Goal: Information Seeking & Learning: Find specific fact

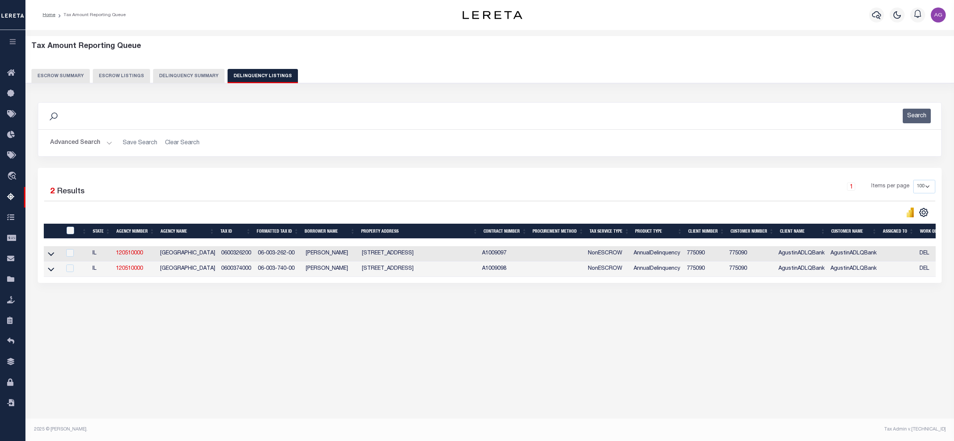
click at [186, 79] on button "Delinquency Summary" at bounding box center [189, 76] width 72 height 14
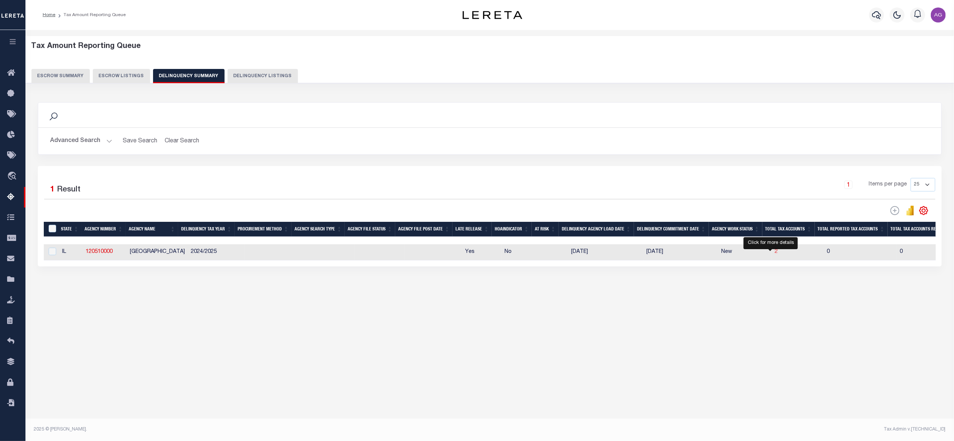
click at [775, 254] on span "2" at bounding box center [776, 251] width 3 height 5
select select "100"
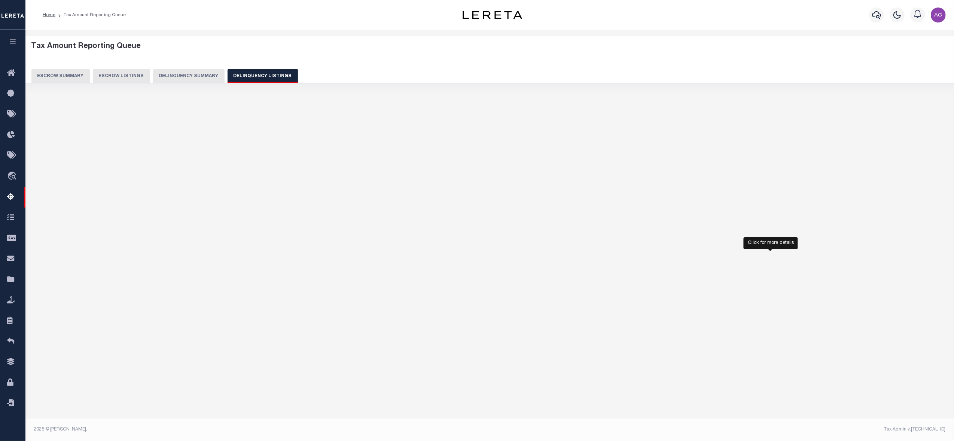
select select "100"
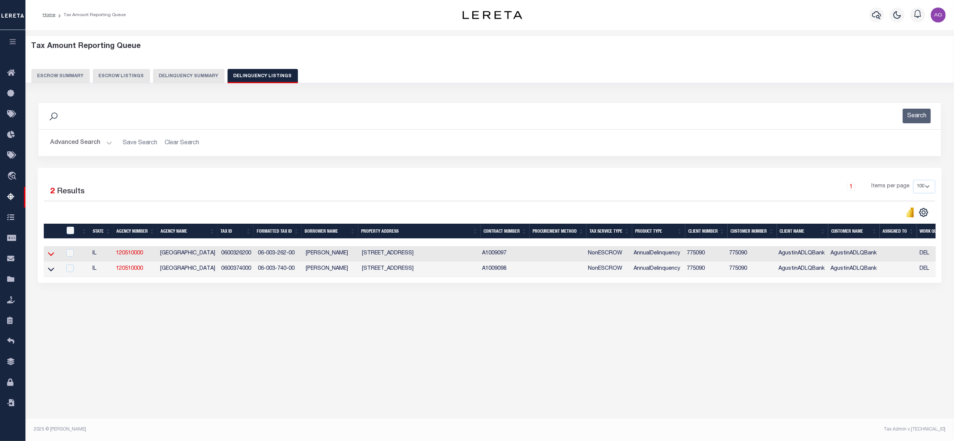
click at [50, 255] on icon at bounding box center [51, 254] width 6 height 8
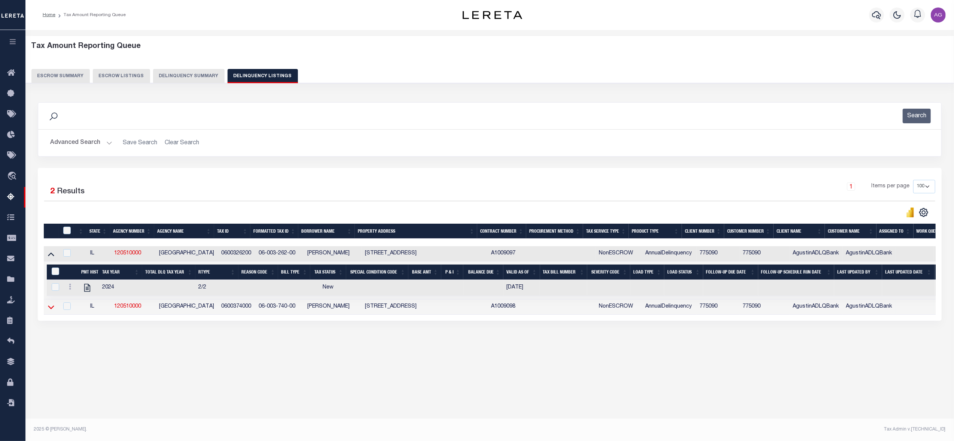
click at [49, 311] on icon at bounding box center [51, 307] width 6 height 8
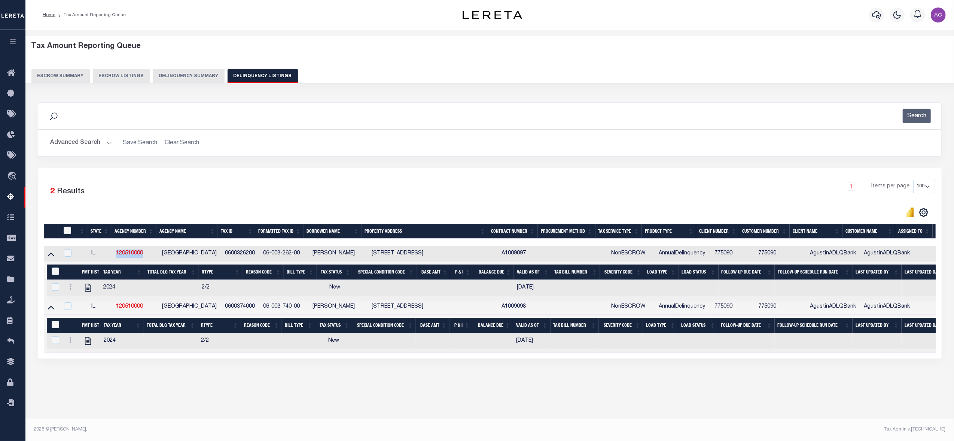
drag, startPoint x: 110, startPoint y: 251, endPoint x: 150, endPoint y: 258, distance: 40.7
click at [150, 258] on tr "IL 120510000 LAWRENCE COUNTY 0600326200 06-003-262-00 Agustín L Fernández 1803 …" at bounding box center [570, 253] width 1053 height 15
copy tr "120510000"
click at [128, 253] on link "120510000" at bounding box center [129, 252] width 27 height 5
checkbox input "false"
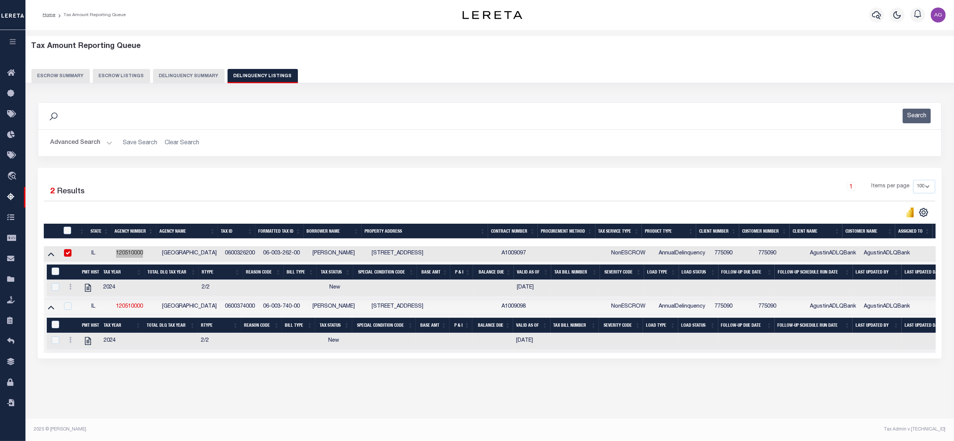
checkbox input "true"
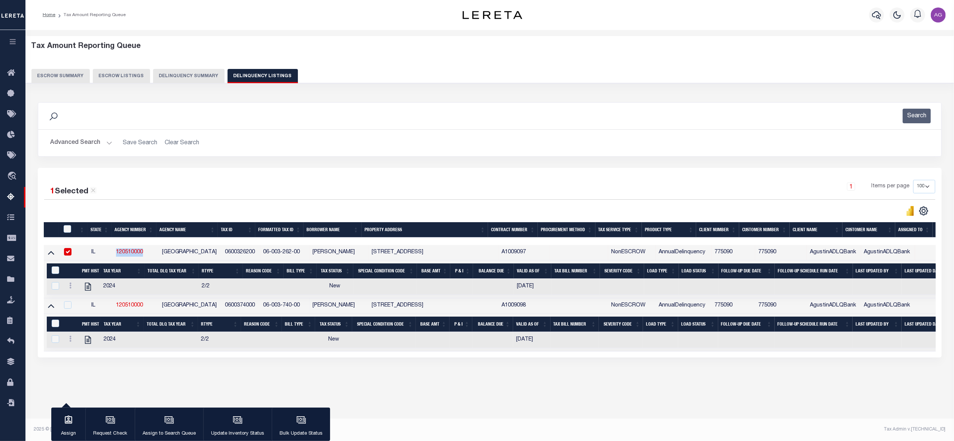
click at [75, 145] on button "Advanced Search" at bounding box center [81, 143] width 62 height 15
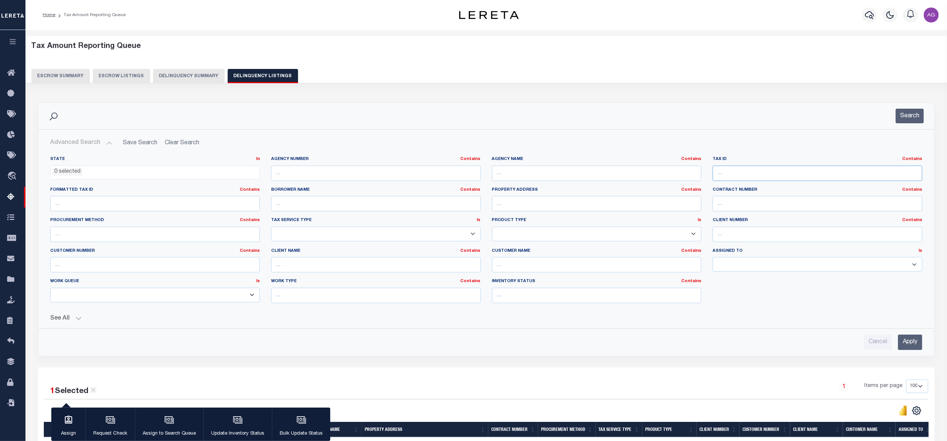
click at [747, 177] on input "text" at bounding box center [817, 172] width 210 height 15
paste input "04760031"
type input "04760031"
click at [911, 339] on input "Apply" at bounding box center [910, 341] width 24 height 15
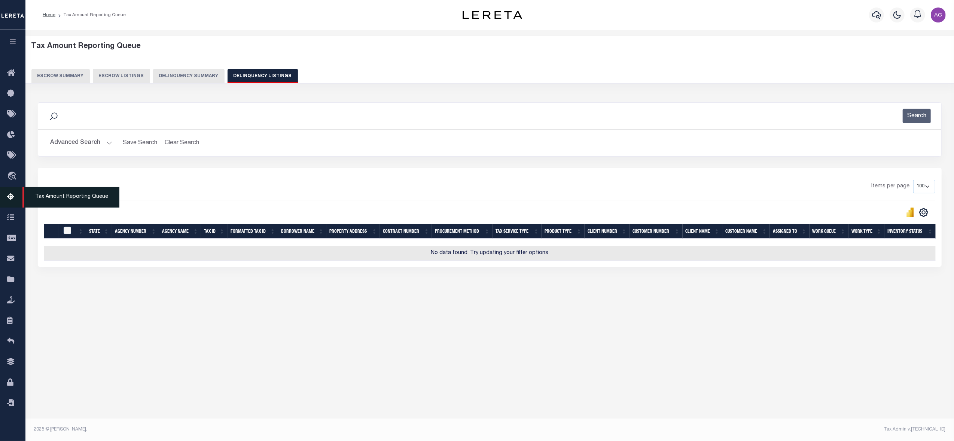
click at [9, 201] on icon at bounding box center [13, 196] width 12 height 9
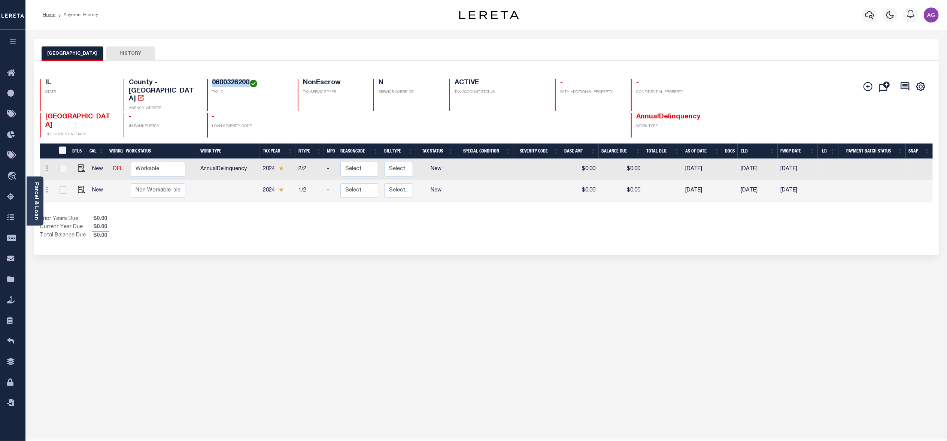
drag, startPoint x: 203, startPoint y: 82, endPoint x: 241, endPoint y: 82, distance: 38.6
click at [241, 82] on div "0600326200 TAX ID" at bounding box center [248, 95] width 82 height 32
copy h4 "0600326200"
drag, startPoint x: 205, startPoint y: 82, endPoint x: 240, endPoint y: 79, distance: 34.9
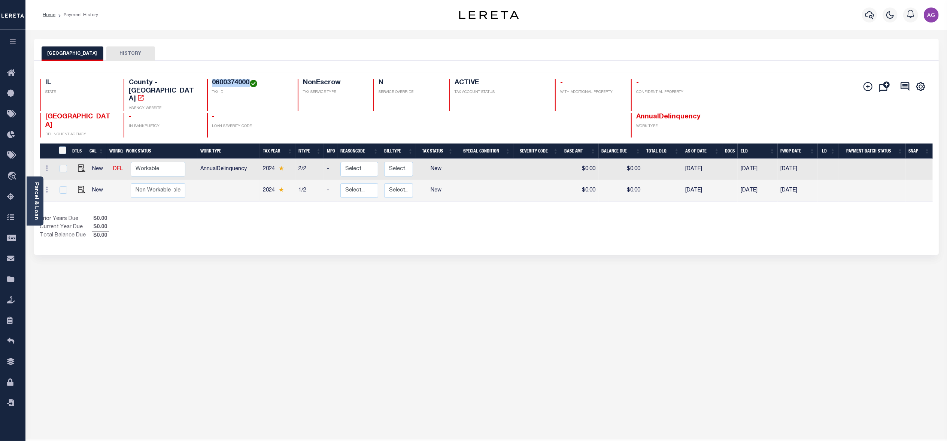
click at [241, 79] on h4 "0600374000" at bounding box center [250, 83] width 76 height 8
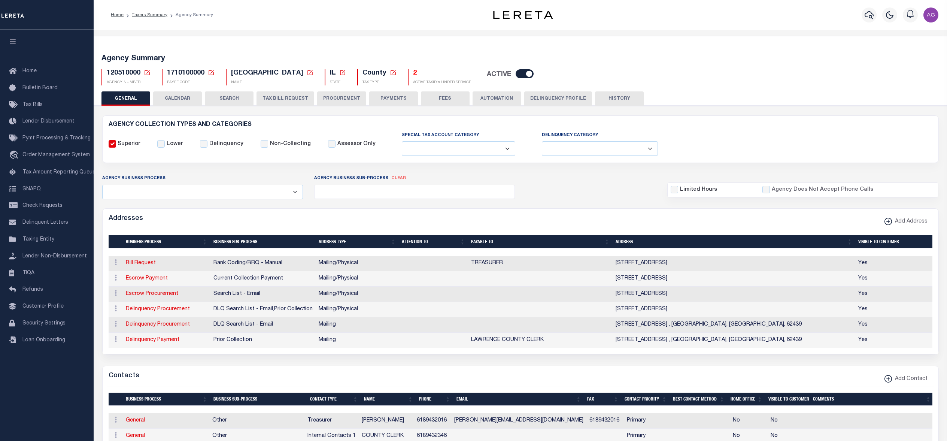
select select
drag, startPoint x: 166, startPoint y: 74, endPoint x: 236, endPoint y: 82, distance: 70.0
click at [203, 73] on span "1710100000" at bounding box center [185, 73] width 37 height 7
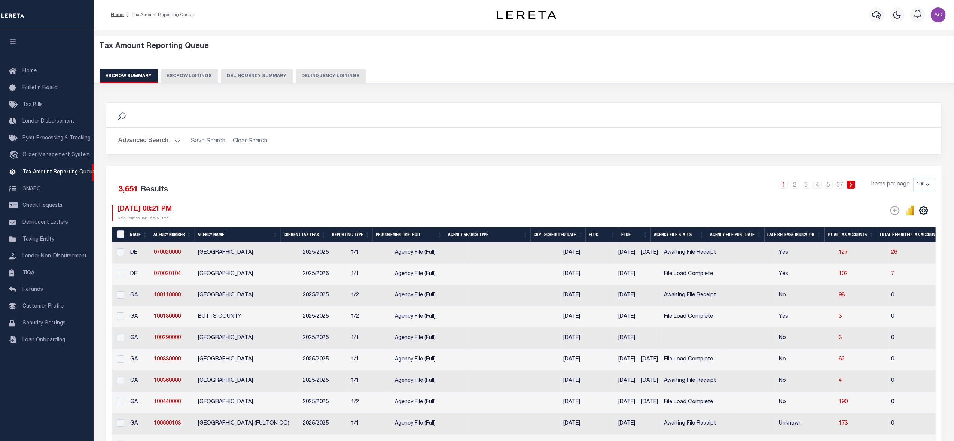
click at [299, 76] on button "Delinquency Listings" at bounding box center [331, 76] width 70 height 14
select select
select select "100"
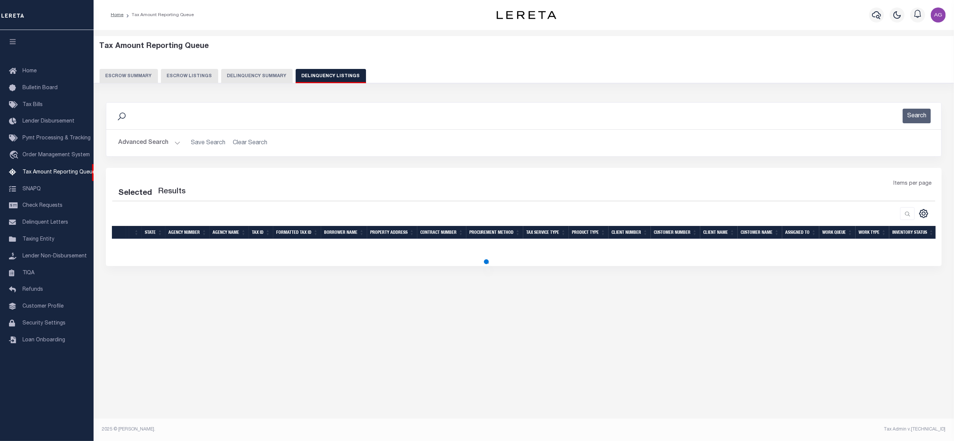
select select "100"
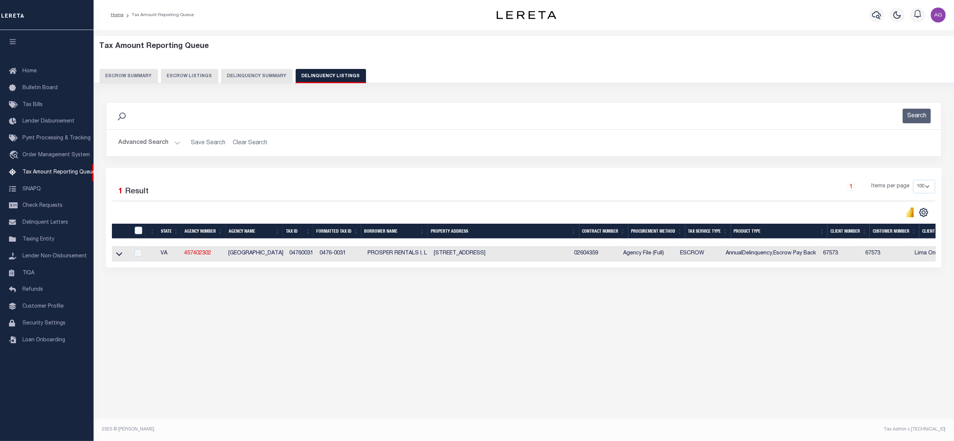
click at [152, 145] on button "Advanced Search" at bounding box center [149, 143] width 62 height 15
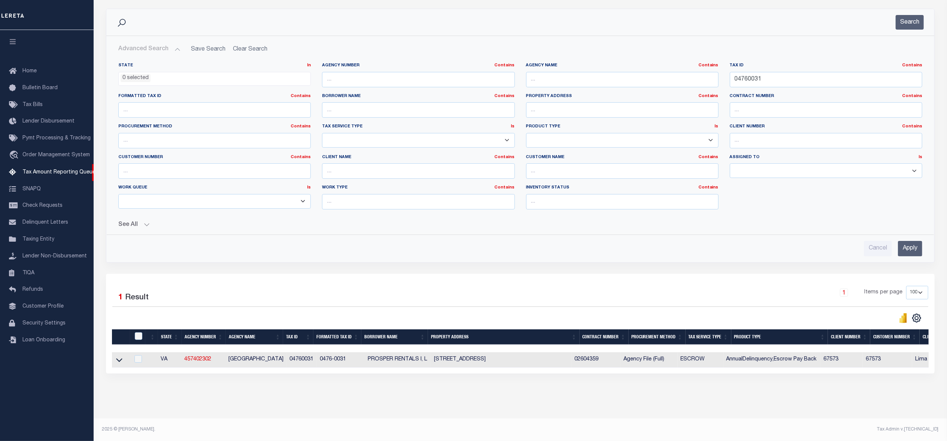
scroll to position [102, 0]
click at [119, 356] on icon at bounding box center [119, 360] width 6 height 8
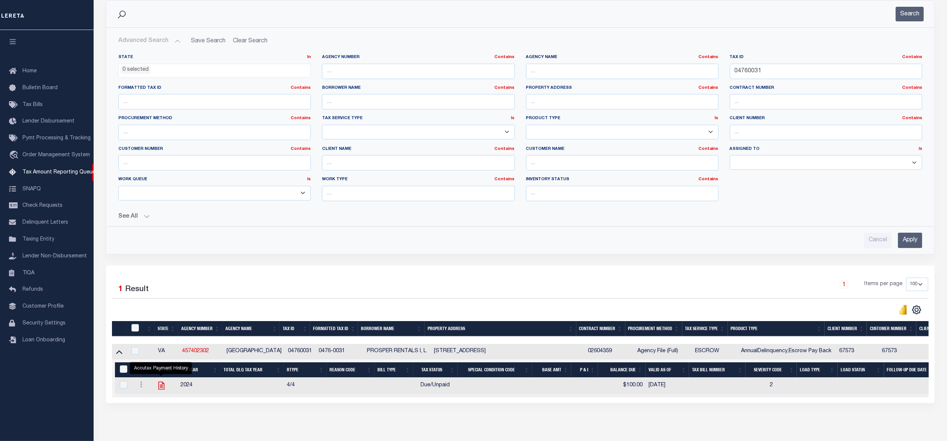
click at [157, 390] on icon "" at bounding box center [161, 385] width 10 height 10
checkbox input "true"
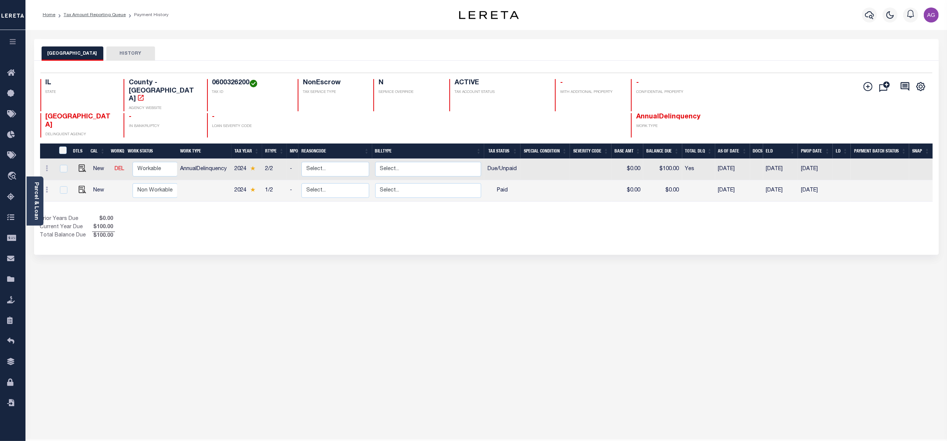
click at [335, 253] on div "LAWRENCE COUNTY HISTORY Selected 2 Results" at bounding box center [486, 250] width 916 height 423
click at [532, 268] on div "LAWRENCE COUNTY HISTORY Selected 2 Results" at bounding box center [486, 250] width 916 height 423
click at [490, 263] on div "LAWRENCE COUNTY HISTORY Selected 2 Results" at bounding box center [486, 250] width 916 height 423
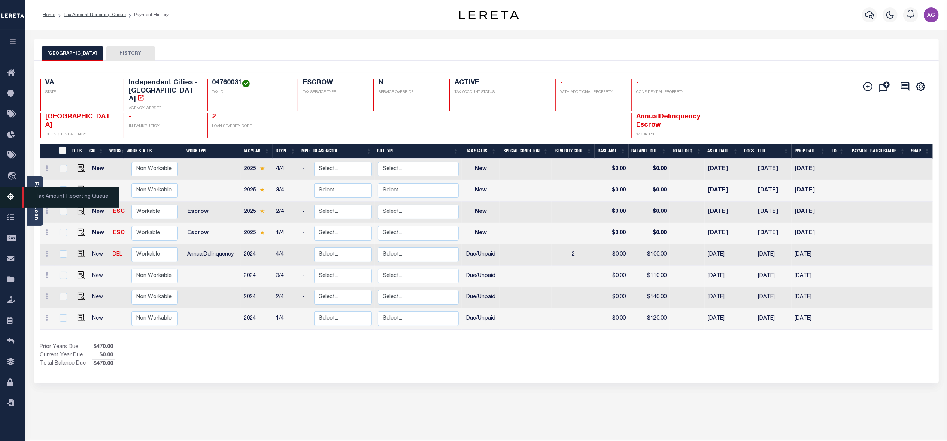
click at [53, 195] on span "Tax Amount Reporting Queue" at bounding box center [70, 197] width 97 height 21
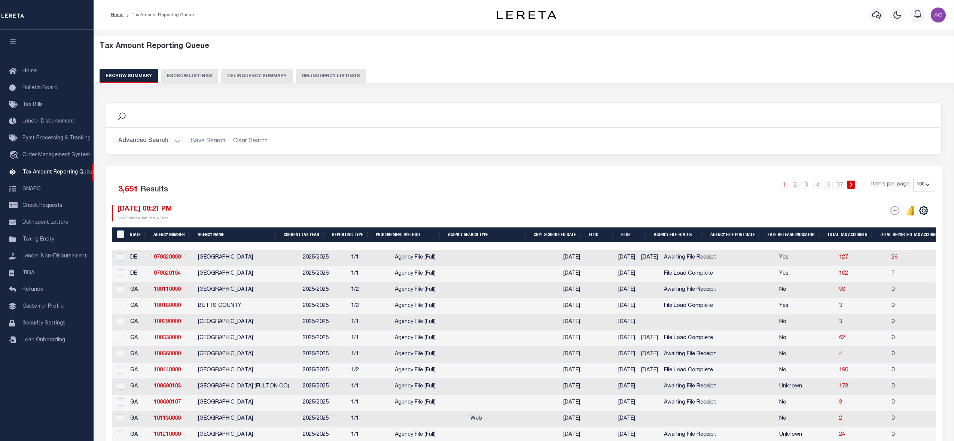
select select "100"
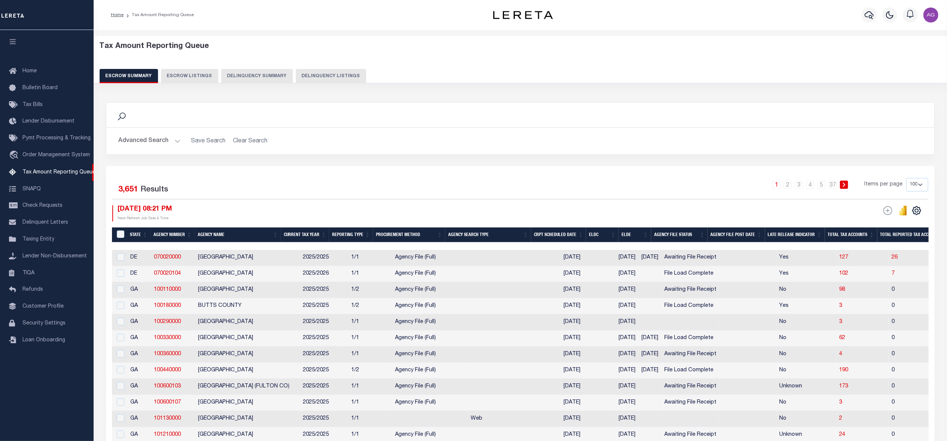
click at [222, 73] on button "Delinquency Summary" at bounding box center [257, 76] width 72 height 14
select select
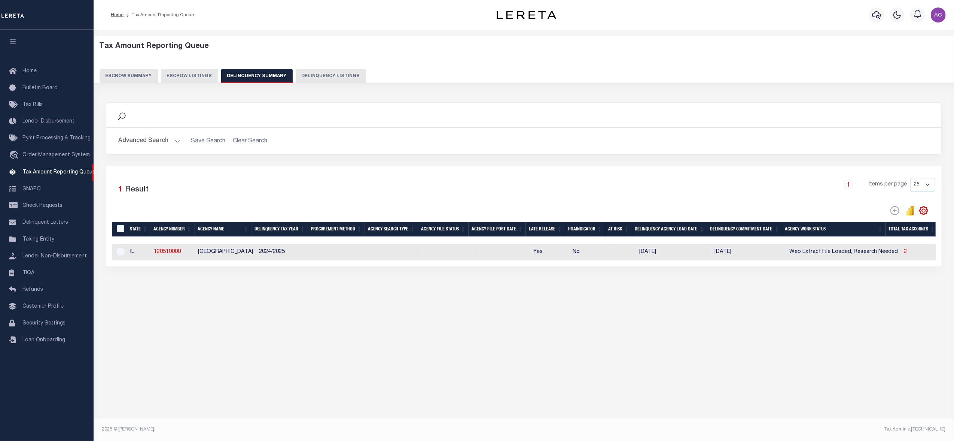
click at [149, 140] on button "Advanced Search" at bounding box center [149, 141] width 62 height 15
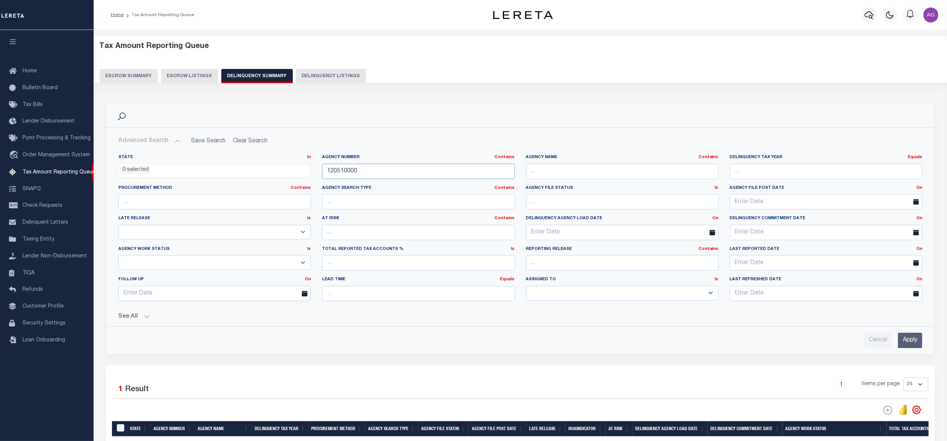
click at [392, 169] on input "120510000" at bounding box center [418, 171] width 192 height 15
type input "portsmouth"
click at [909, 343] on input "Apply" at bounding box center [910, 339] width 24 height 15
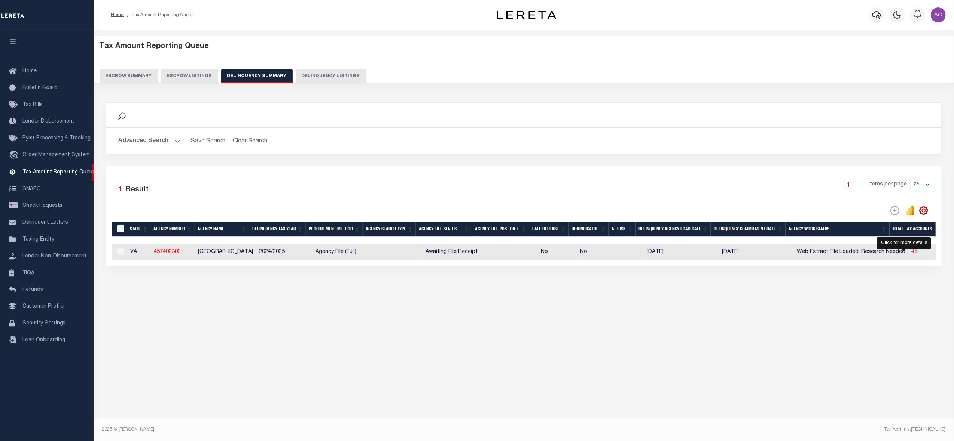
click at [912, 254] on span "45" at bounding box center [915, 251] width 6 height 5
select select "100"
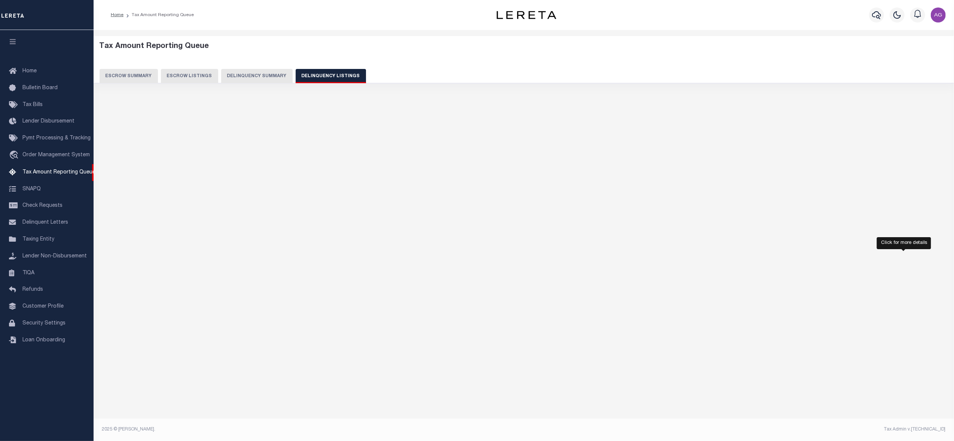
select select "100"
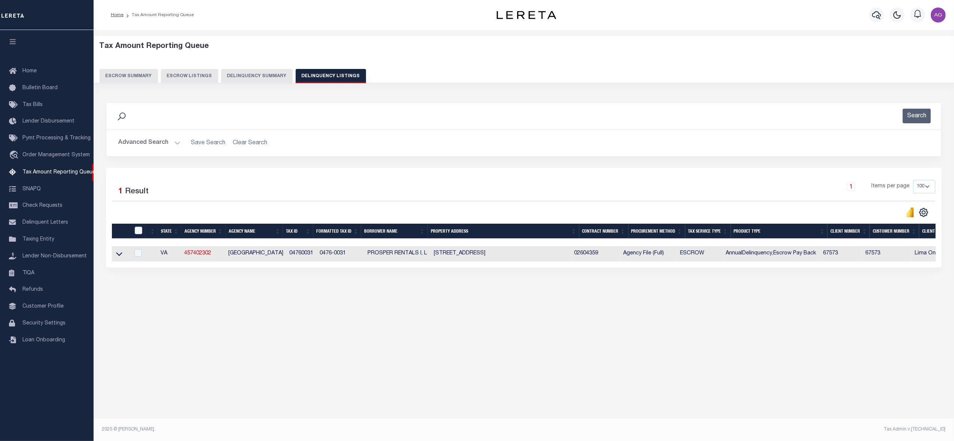
click at [161, 143] on button "Advanced Search" at bounding box center [149, 143] width 62 height 15
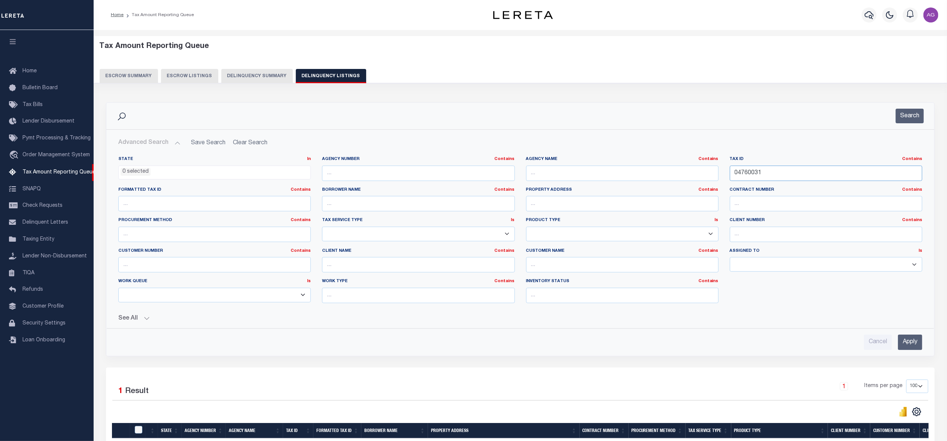
click at [813, 174] on input "04760031" at bounding box center [826, 172] width 192 height 15
click at [908, 348] on input "Apply" at bounding box center [910, 341] width 24 height 15
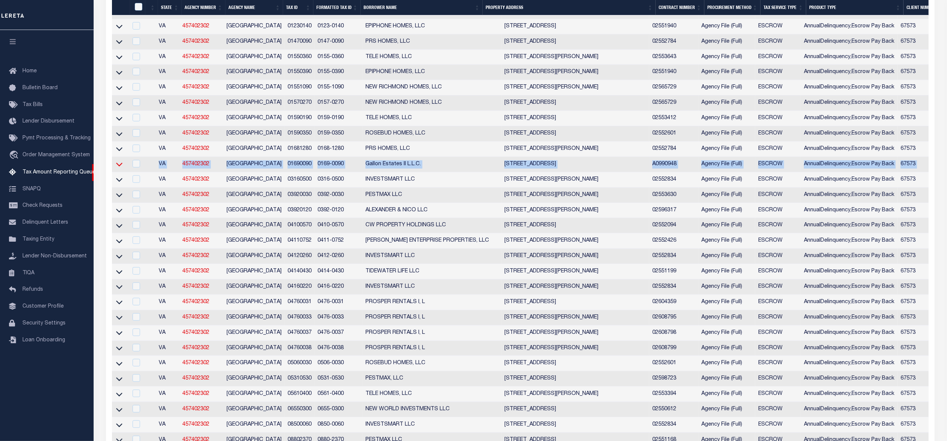
drag, startPoint x: 671, startPoint y: 190, endPoint x: 118, endPoint y: 177, distance: 553.8
click at [118, 172] on tr "VA 457402302 PORTSMOUTH CITY 01690090 0169-0090 Gallon Estates II L.L.C. 1915 H…" at bounding box center [748, 164] width 1272 height 15
click at [120, 168] on icon at bounding box center [119, 164] width 6 height 8
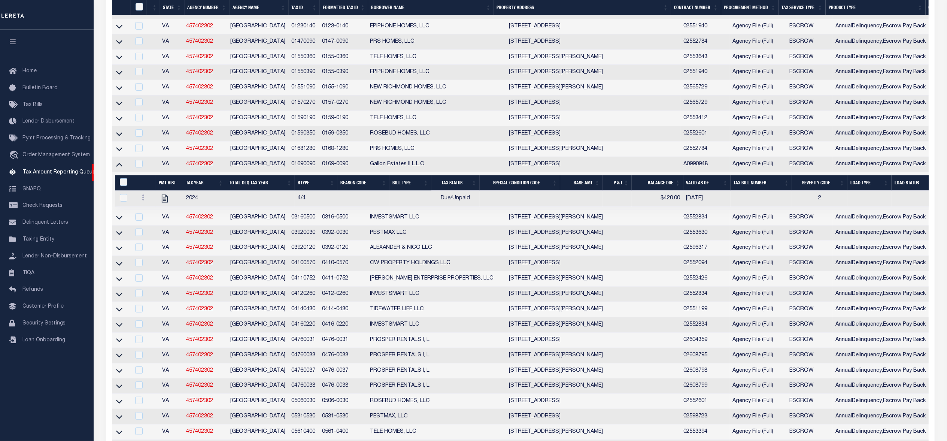
click at [124, 172] on td at bounding box center [121, 164] width 18 height 15
checkbox input "true"
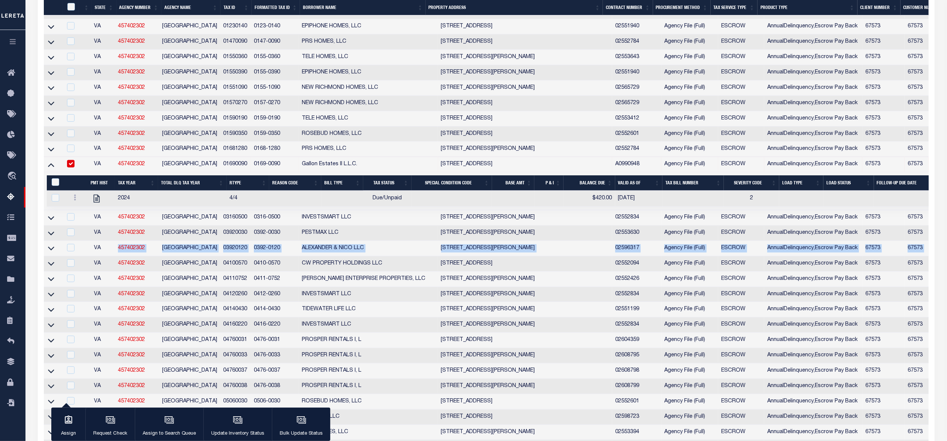
drag, startPoint x: 897, startPoint y: 264, endPoint x: 106, endPoint y: 263, distance: 791.4
click at [106, 256] on tr "VA 457402302 PORTSMOUTH CITY 03920120 0392-0120 ALEXANDER & NICO LLC 24 RADFORD…" at bounding box center [697, 248] width 1307 height 15
click at [52, 250] on icon at bounding box center [51, 249] width 6 height 4
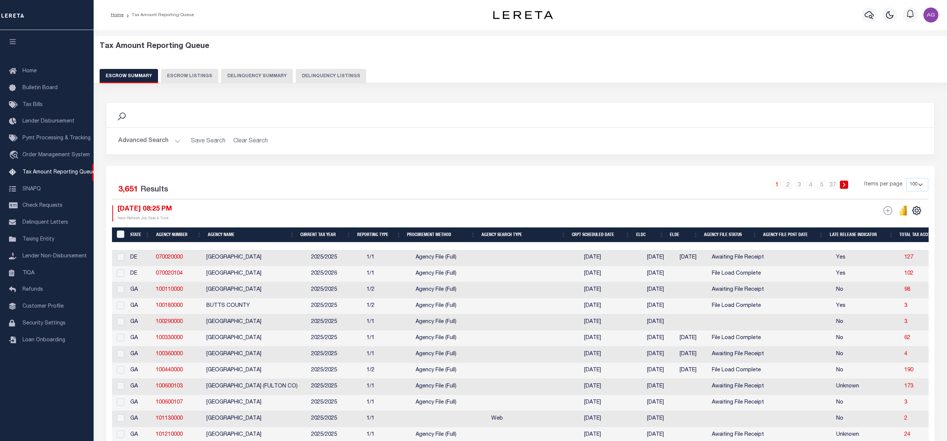
select select "100"
click at [310, 74] on button "Delinquency Listings" at bounding box center [331, 76] width 70 height 14
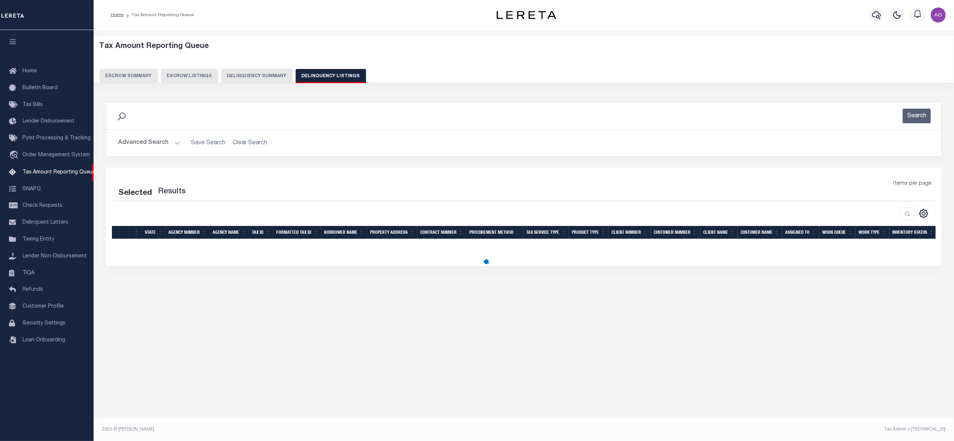
click at [150, 139] on button "Advanced Search" at bounding box center [149, 143] width 62 height 15
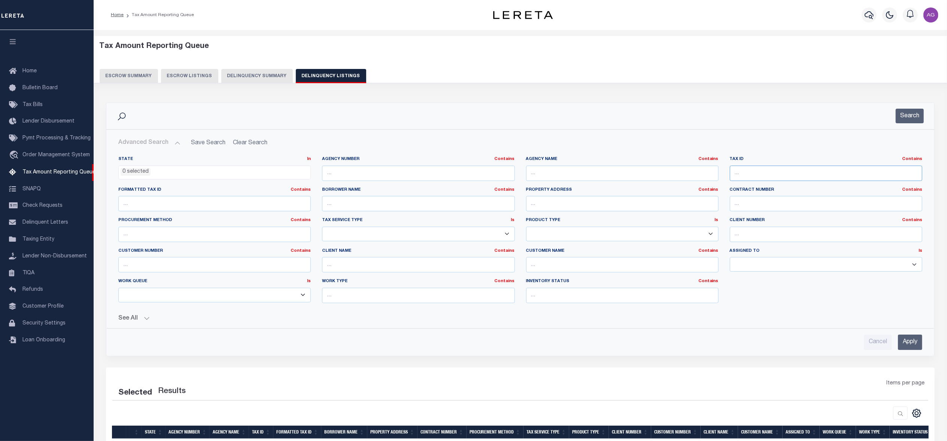
click at [773, 168] on input "text" at bounding box center [826, 172] width 192 height 15
paste input "3032630016"
type input "3032630016"
select select "100"
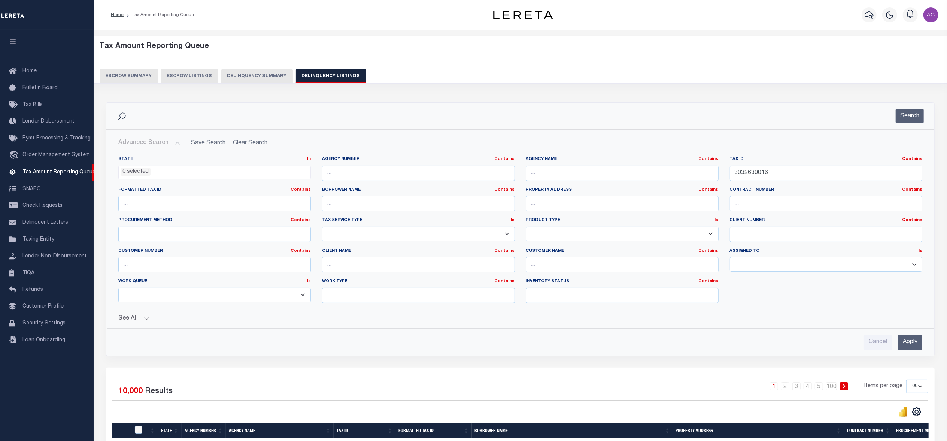
click at [908, 345] on input "Apply" at bounding box center [910, 341] width 24 height 15
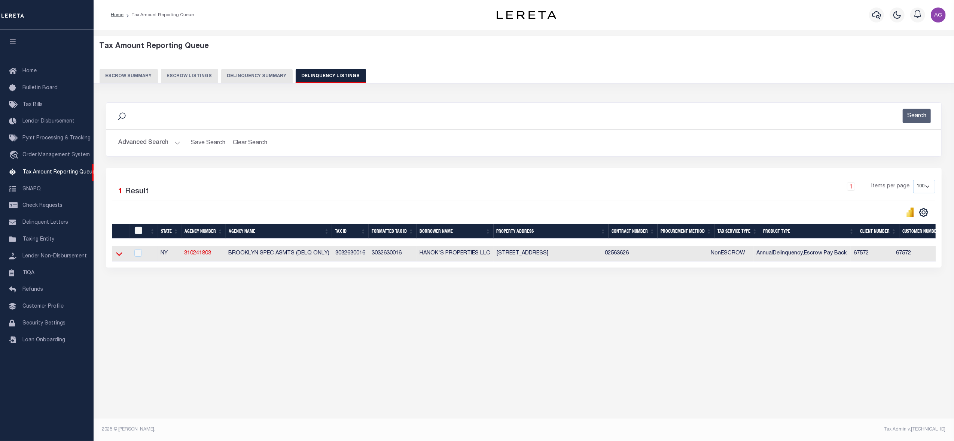
click at [118, 255] on icon at bounding box center [119, 254] width 6 height 8
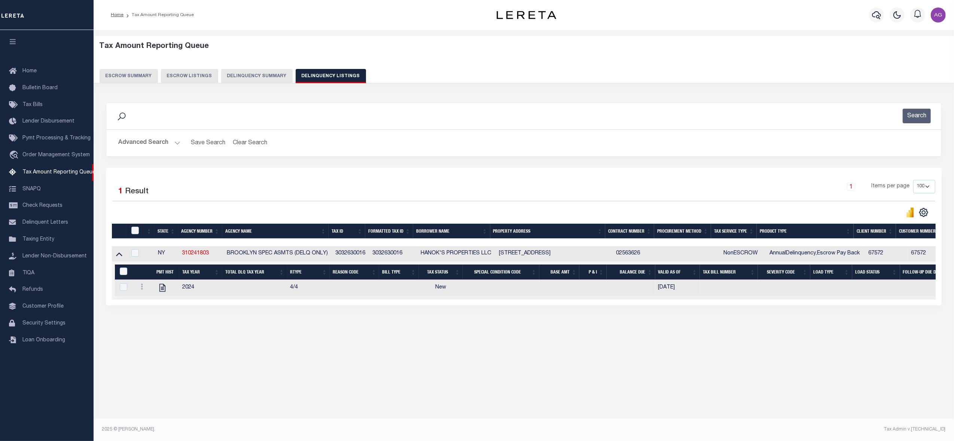
click at [159, 141] on button "Advanced Search" at bounding box center [149, 143] width 62 height 15
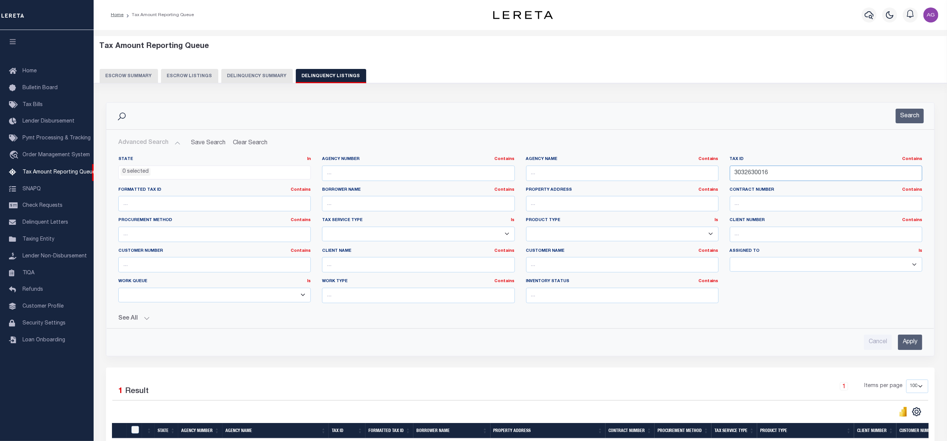
drag, startPoint x: 782, startPoint y: 174, endPoint x: 697, endPoint y: 174, distance: 85.4
click at [697, 174] on div "State In In AK AL AR AZ CA CO CT DC DE FL GA GU HI IA ID IL IN KS KY LA MA MD M…" at bounding box center [520, 232] width 815 height 153
paste input "360011"
click at [913, 348] on input "Apply" at bounding box center [910, 341] width 24 height 15
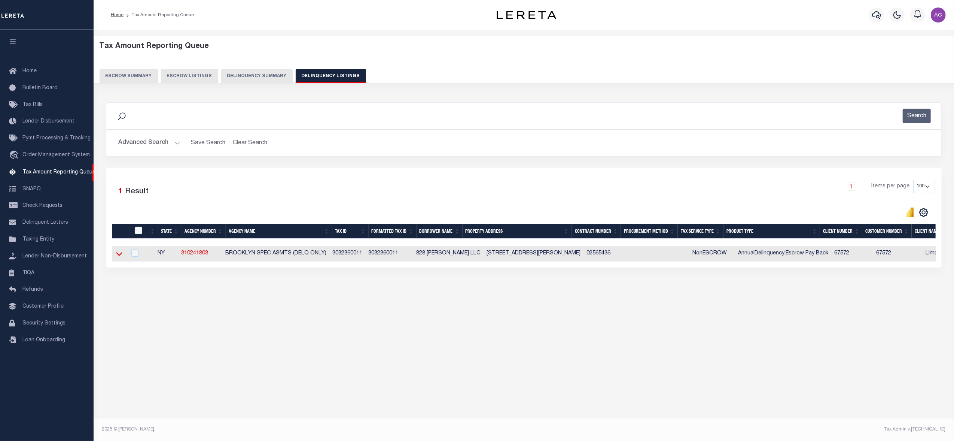
click at [119, 256] on icon at bounding box center [119, 254] width 6 height 4
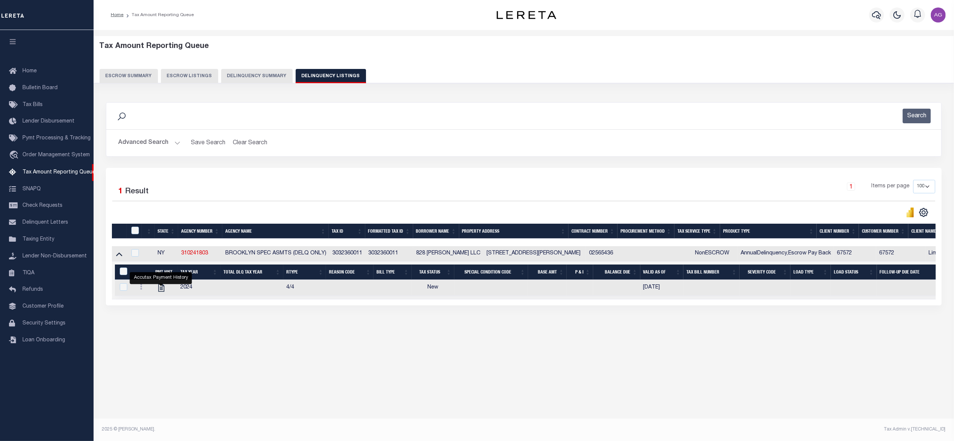
click at [153, 141] on button "Advanced Search" at bounding box center [149, 143] width 62 height 15
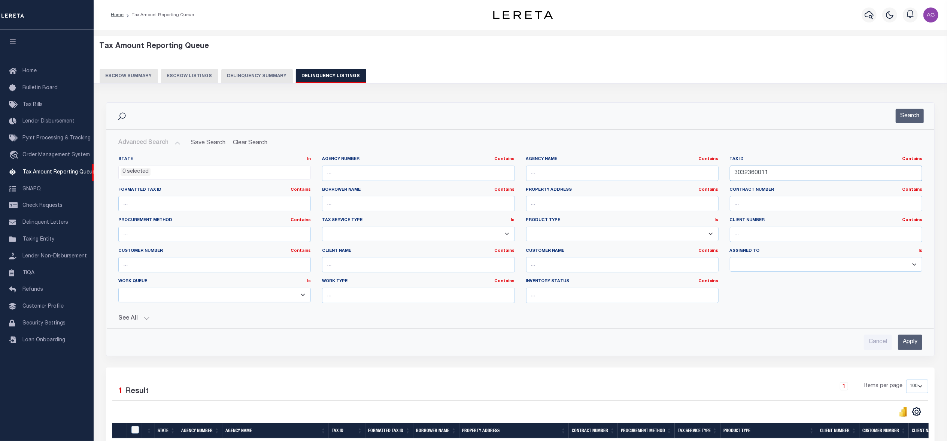
drag, startPoint x: 779, startPoint y: 173, endPoint x: 700, endPoint y: 168, distance: 79.1
click at [700, 168] on div "State In In AK AL AR AZ CA CO CT DC DE FL GA GU HI IA ID IL IN KS KY LA MA MD M…" at bounding box center [520, 232] width 815 height 153
paste input "12390005"
type input "3012390005"
click at [914, 340] on input "Apply" at bounding box center [910, 341] width 24 height 15
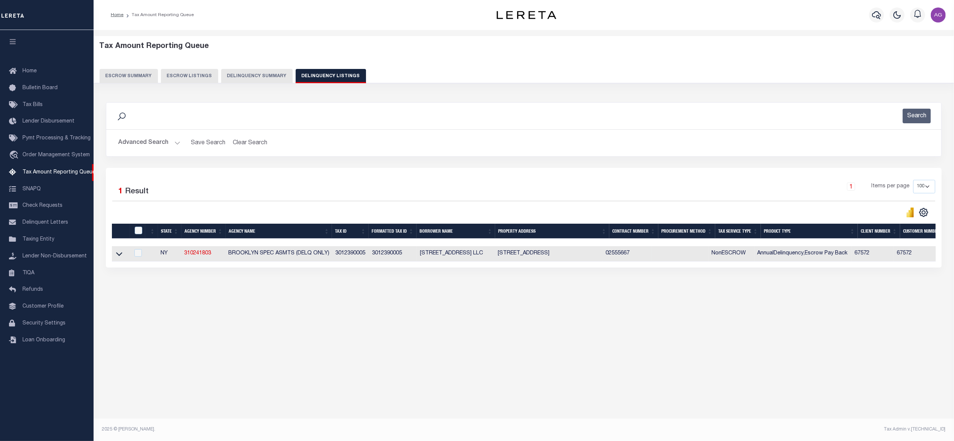
click at [123, 255] on link at bounding box center [119, 252] width 9 height 5
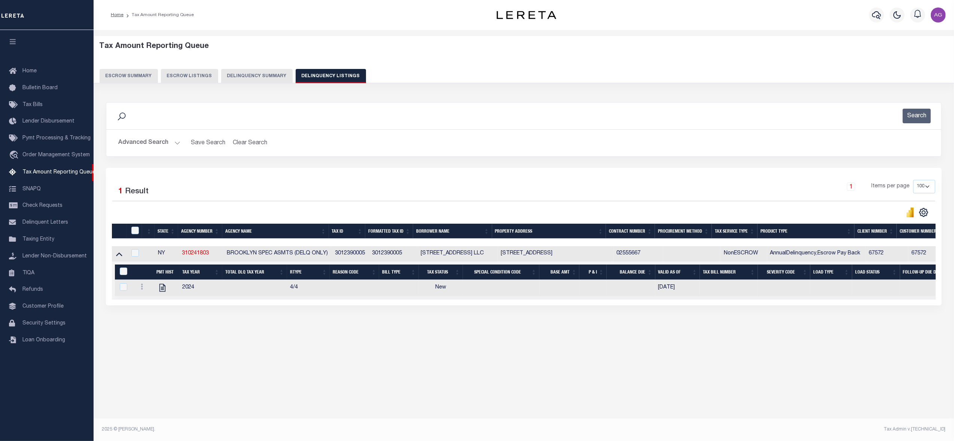
drag, startPoint x: 192, startPoint y: 254, endPoint x: 147, endPoint y: 360, distance: 114.9
click at [147, 360] on div "Tax Amount Reporting Queue Escrow Summary Escrow Listings" at bounding box center [524, 201] width 861 height 343
drag, startPoint x: 213, startPoint y: 255, endPoint x: 179, endPoint y: 258, distance: 34.5
click at [173, 256] on tr "NY 310241803 BROOKLYN SPEC ASMTS (DELQ ONLY) 3012390005 3012390005 1467 BEDFORD…" at bounding box center [732, 253] width 1241 height 15
copy tr "310241803"
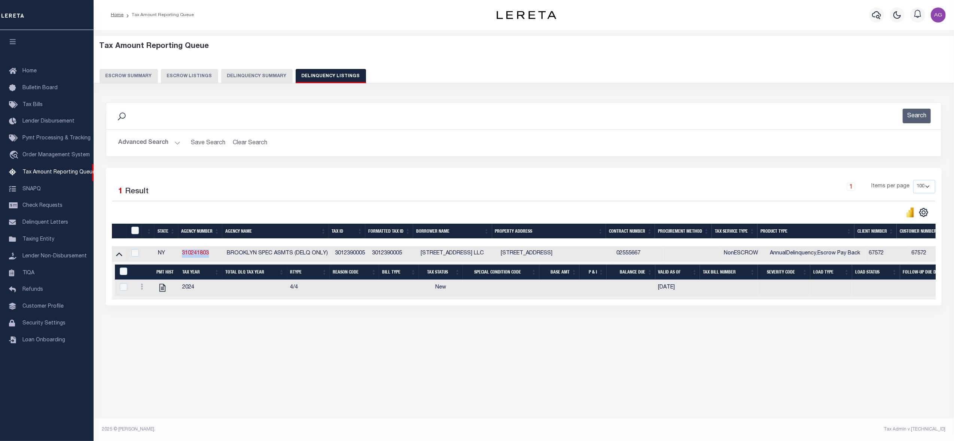
click at [153, 141] on button "Advanced Search" at bounding box center [149, 143] width 62 height 15
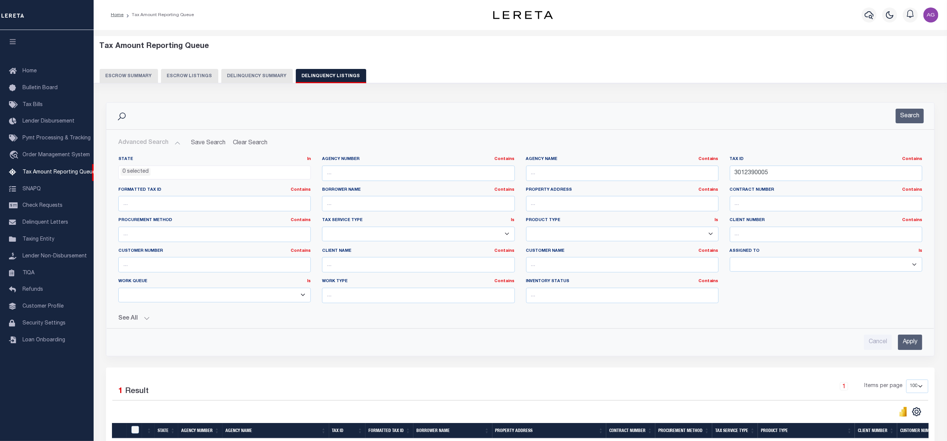
click at [911, 340] on input "Apply" at bounding box center [910, 341] width 24 height 15
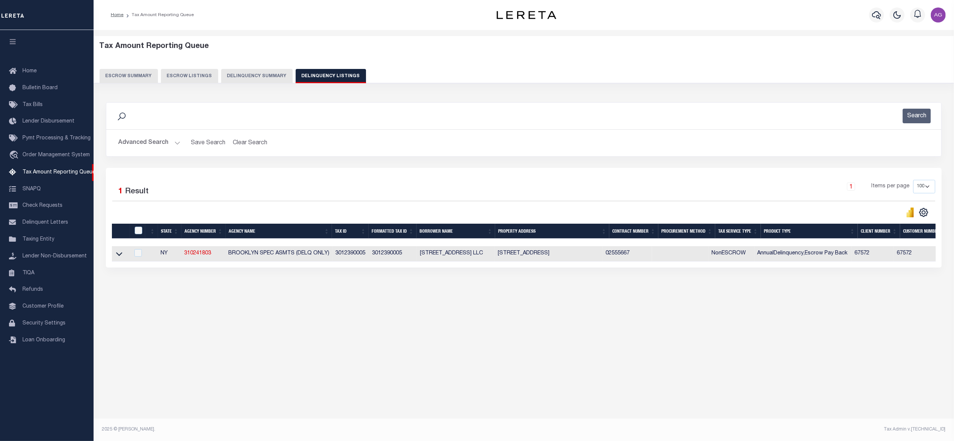
scroll to position [0, 396]
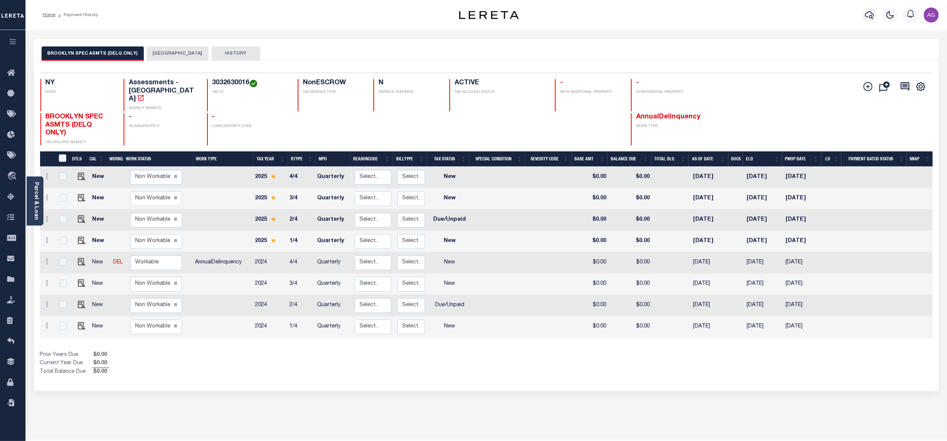
click at [231, 83] on h4 "3032630016" at bounding box center [250, 83] width 76 height 8
copy h4 "3032630016"
click at [225, 87] on h4 "3032360011" at bounding box center [250, 83] width 76 height 8
click at [228, 81] on h4 "3032360011" at bounding box center [250, 83] width 76 height 8
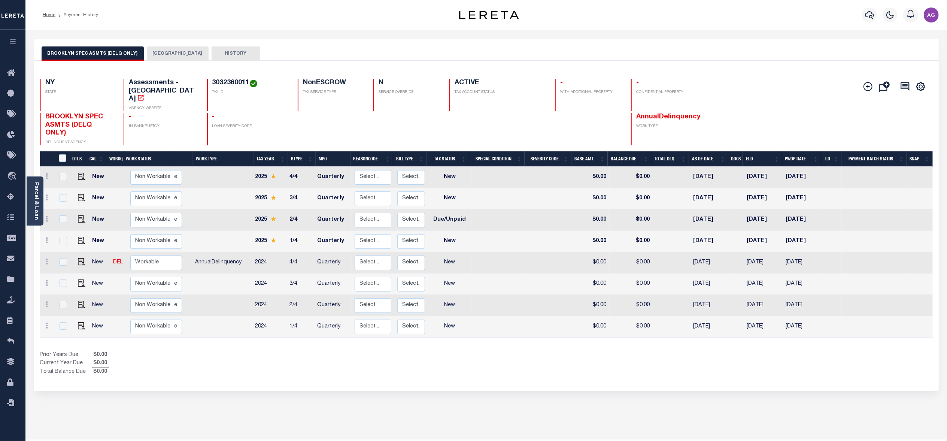
click at [228, 81] on h4 "3032360011" at bounding box center [250, 83] width 76 height 8
copy h4 "3032360011"
click at [227, 79] on h4 "3012390005" at bounding box center [250, 83] width 76 height 8
copy h4 "3012390005"
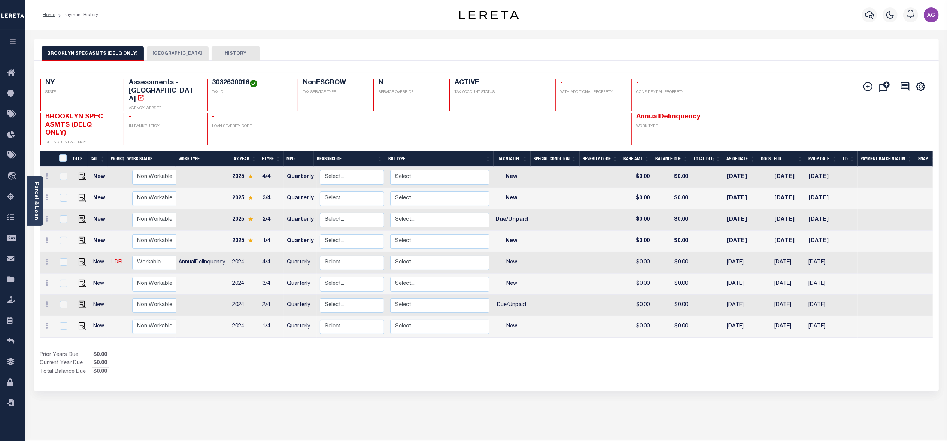
click at [156, 53] on button "[GEOGRAPHIC_DATA]" at bounding box center [178, 53] width 62 height 14
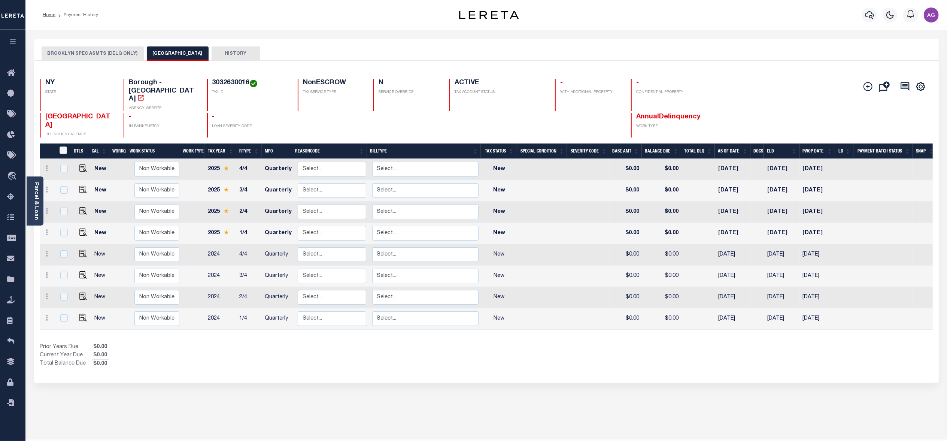
click at [108, 55] on button "BROOKLYN SPEC ASMTS (DELQ ONLY)" at bounding box center [93, 53] width 102 height 14
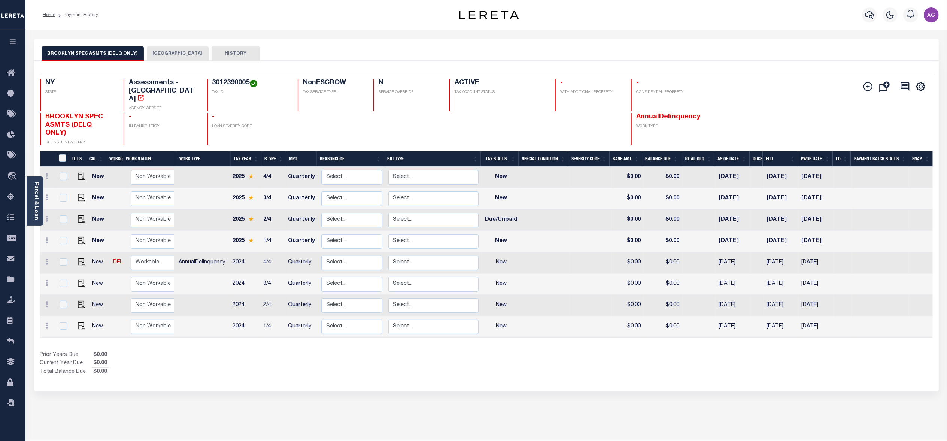
click at [164, 57] on button "[GEOGRAPHIC_DATA]" at bounding box center [178, 53] width 62 height 14
